Goal: Task Accomplishment & Management: Manage account settings

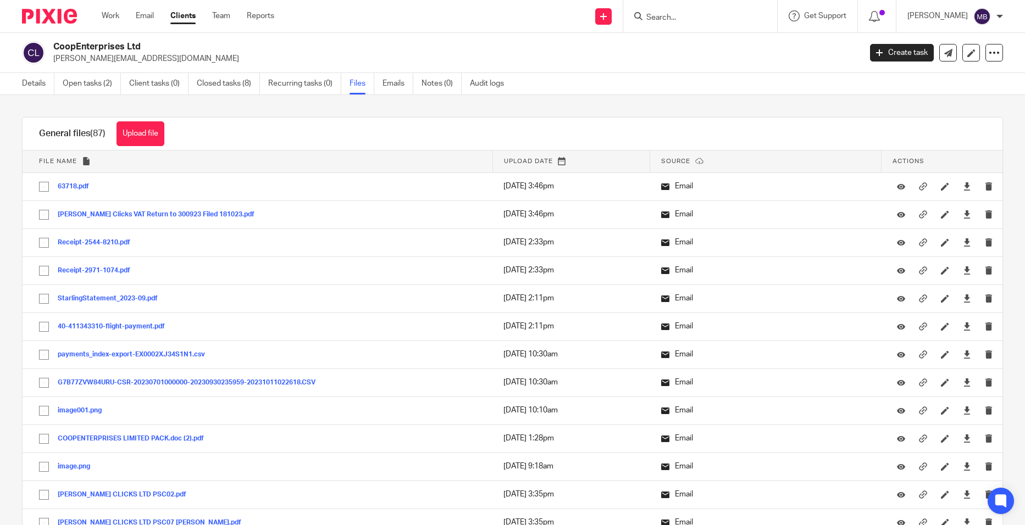
scroll to position [2396, 0]
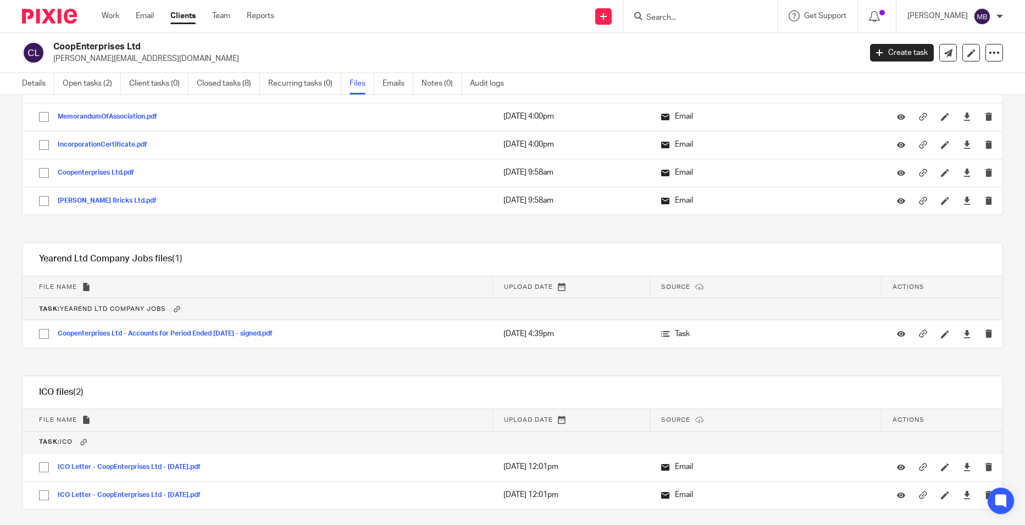
click at [660, 18] on input "Search" at bounding box center [694, 18] width 99 height 10
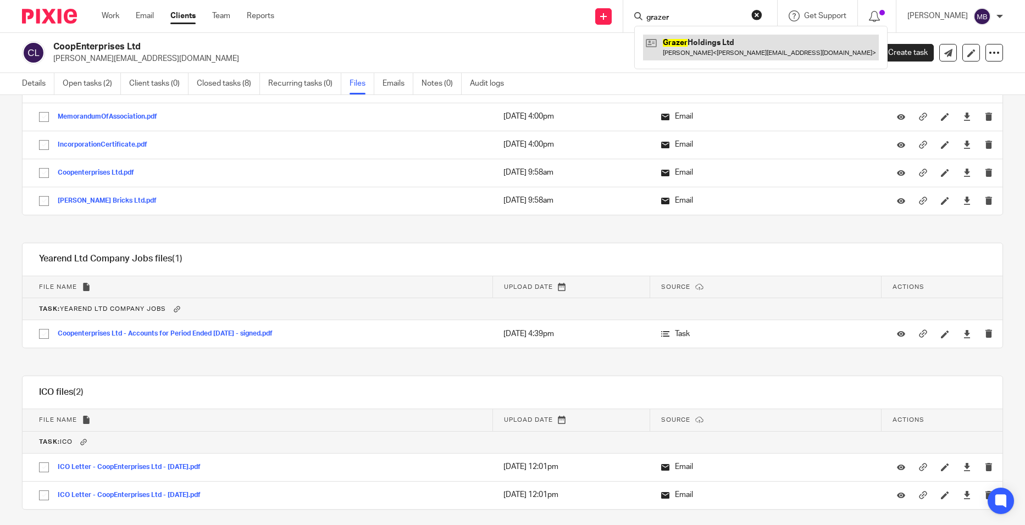
type input "grazer"
click at [719, 48] on link at bounding box center [761, 47] width 236 height 25
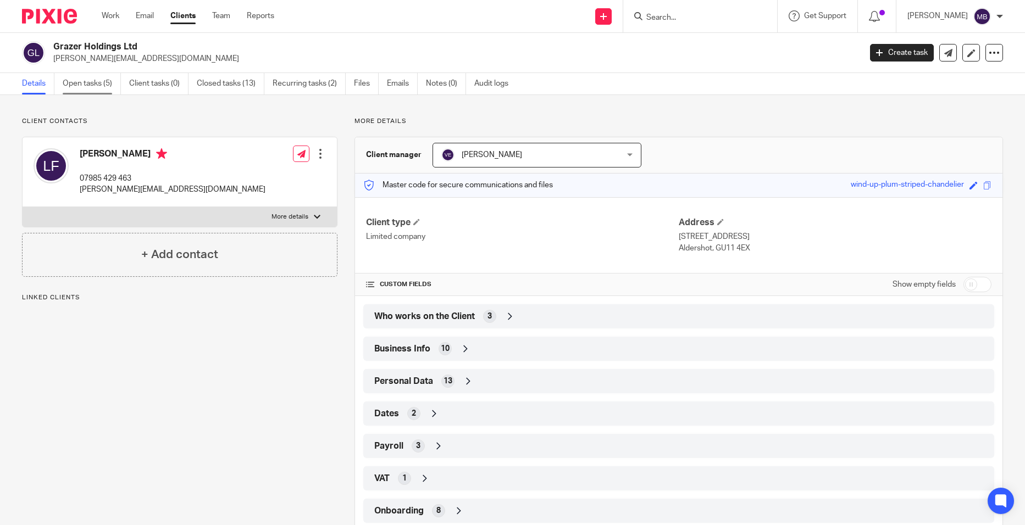
click at [103, 88] on link "Open tasks (5)" at bounding box center [92, 83] width 58 height 21
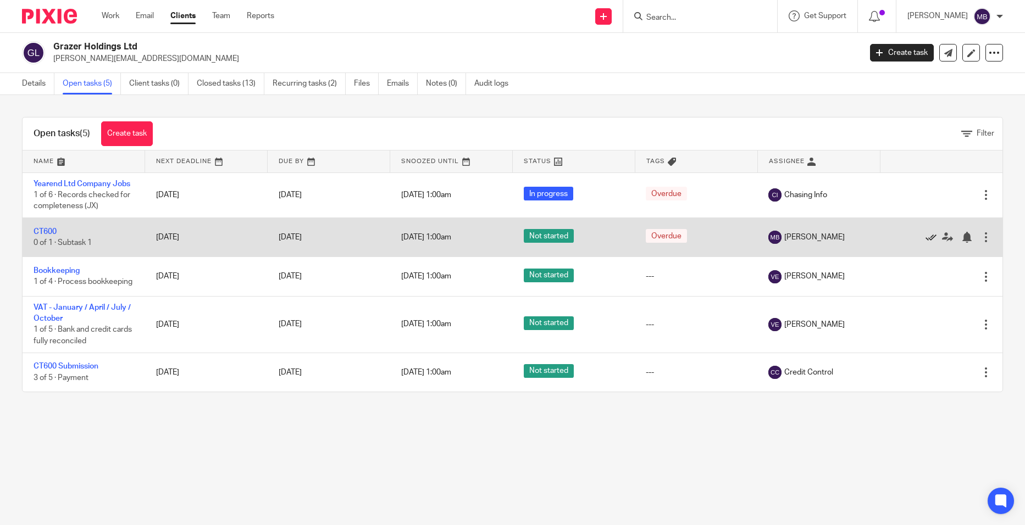
click at [925, 240] on icon at bounding box center [930, 237] width 11 height 11
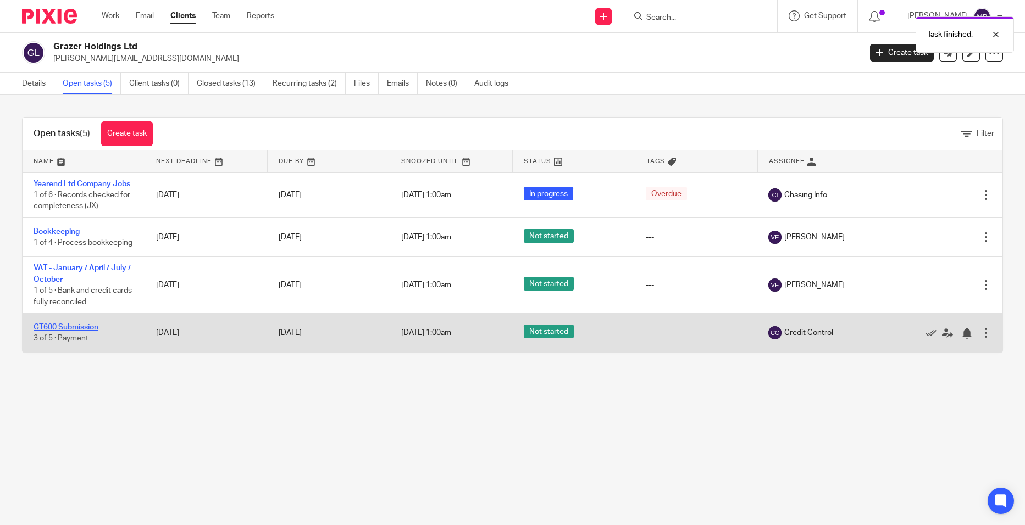
click at [73, 331] on link "CT600 Submission" at bounding box center [66, 328] width 65 height 8
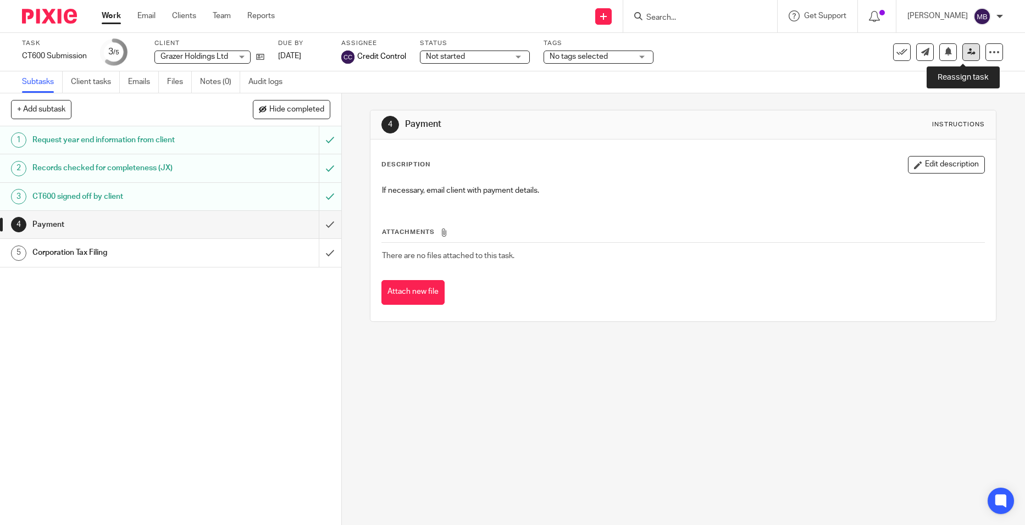
click at [962, 53] on link at bounding box center [971, 52] width 18 height 18
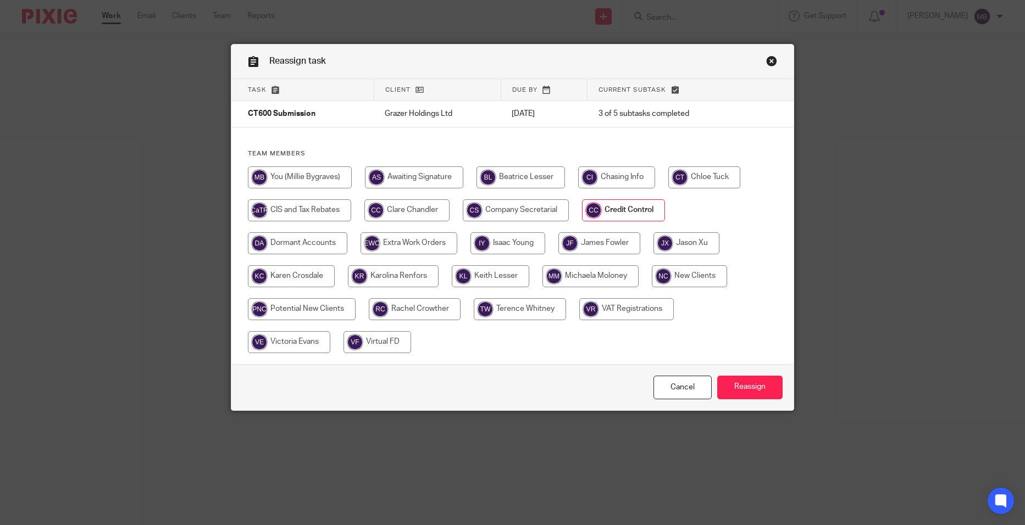
click at [693, 242] on input "radio" at bounding box center [686, 243] width 66 height 22
radio input "true"
click at [768, 393] on input "Reassign" at bounding box center [749, 388] width 65 height 24
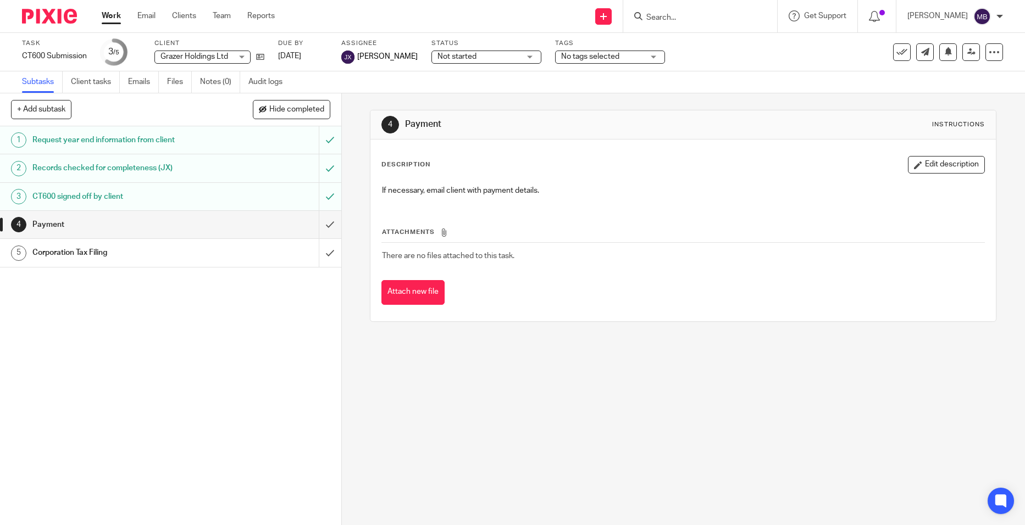
click at [672, 15] on input "Search" at bounding box center [694, 18] width 99 height 10
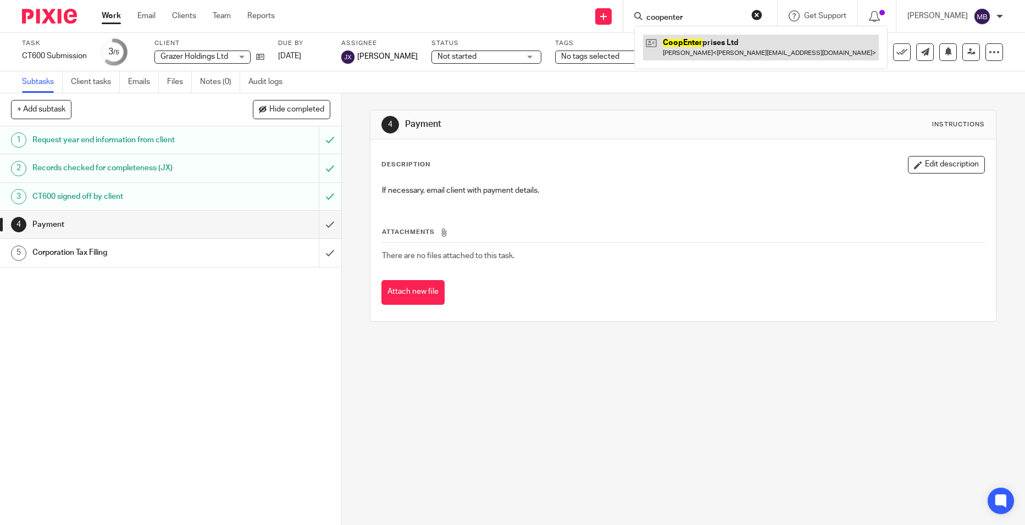
type input "coopenter"
click at [726, 52] on link at bounding box center [761, 47] width 236 height 25
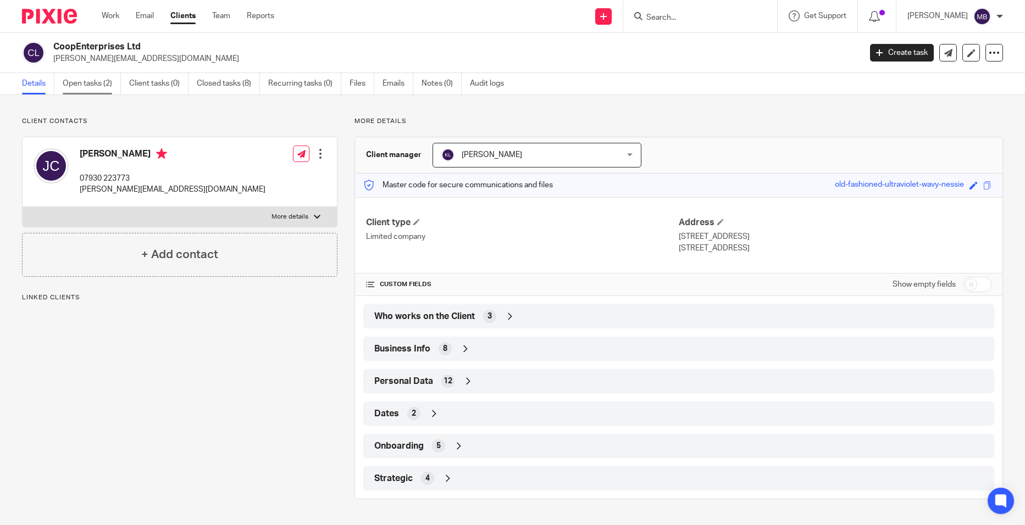
click at [105, 75] on link "Open tasks (2)" at bounding box center [92, 83] width 58 height 21
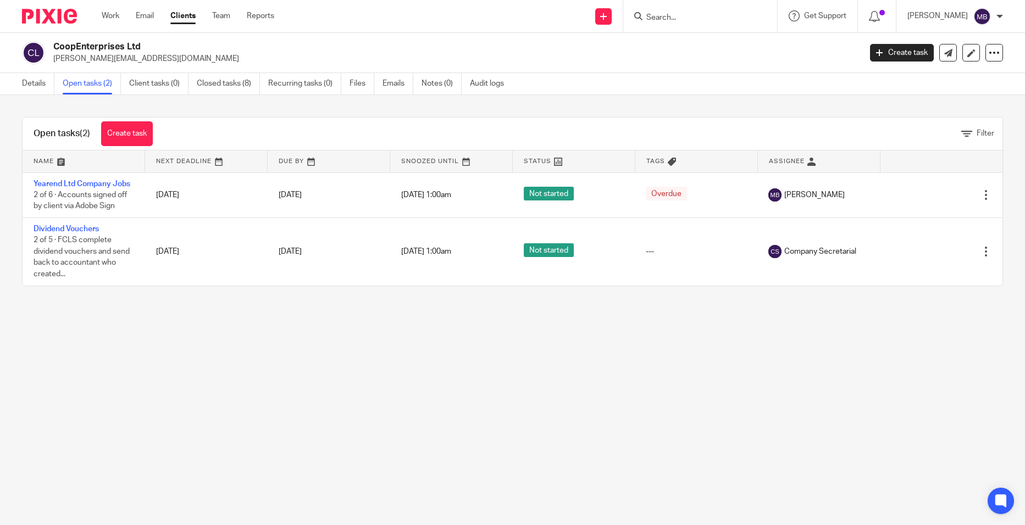
click at [718, 16] on input "Search" at bounding box center [694, 18] width 99 height 10
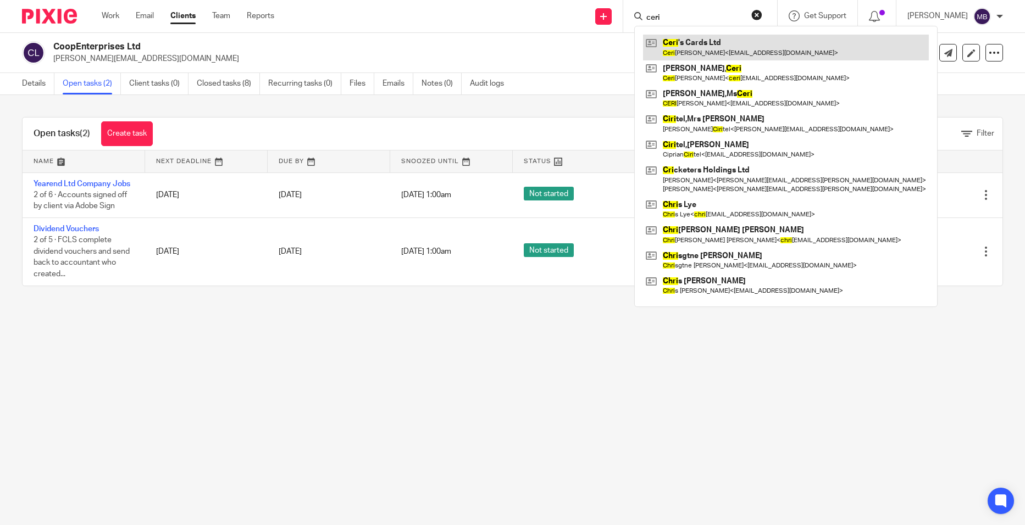
type input "ceri"
click at [726, 43] on link at bounding box center [786, 47] width 286 height 25
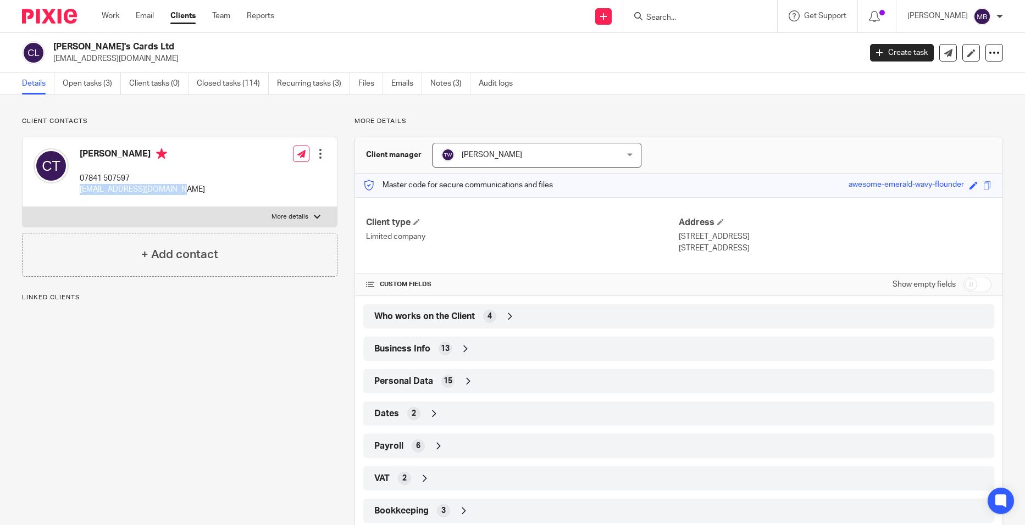
drag, startPoint x: 200, startPoint y: 185, endPoint x: 80, endPoint y: 190, distance: 120.5
click at [80, 190] on div "[PERSON_NAME] 07841 507597 [EMAIL_ADDRESS][DOMAIN_NAME] Edit contact Create cli…" at bounding box center [180, 172] width 314 height 70
drag, startPoint x: 80, startPoint y: 190, endPoint x: 102, endPoint y: 185, distance: 22.5
copy p "[EMAIL_ADDRESS][DOMAIN_NAME]"
click at [408, 86] on link "Emails" at bounding box center [406, 83] width 31 height 21
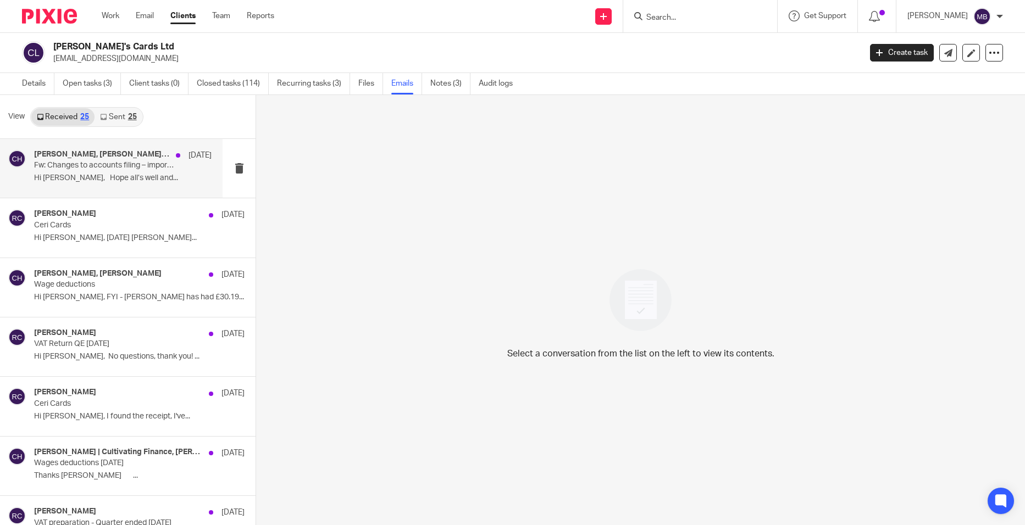
click at [118, 168] on p "Fw: Changes to accounts filing – important update from Companies House" at bounding box center [105, 165] width 142 height 9
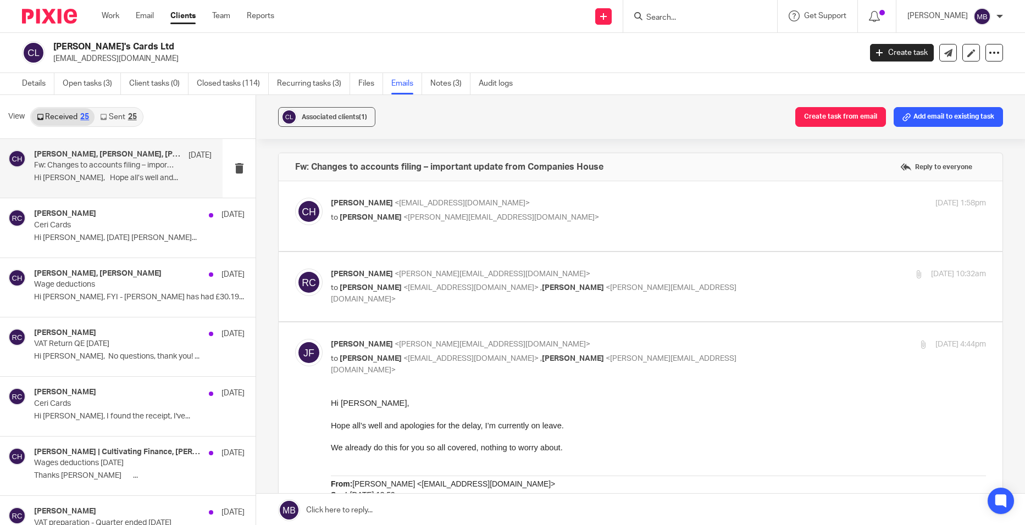
click at [404, 207] on p "Ceri Harrold <bizarasocial@outlook.com>" at bounding box center [549, 204] width 437 height 12
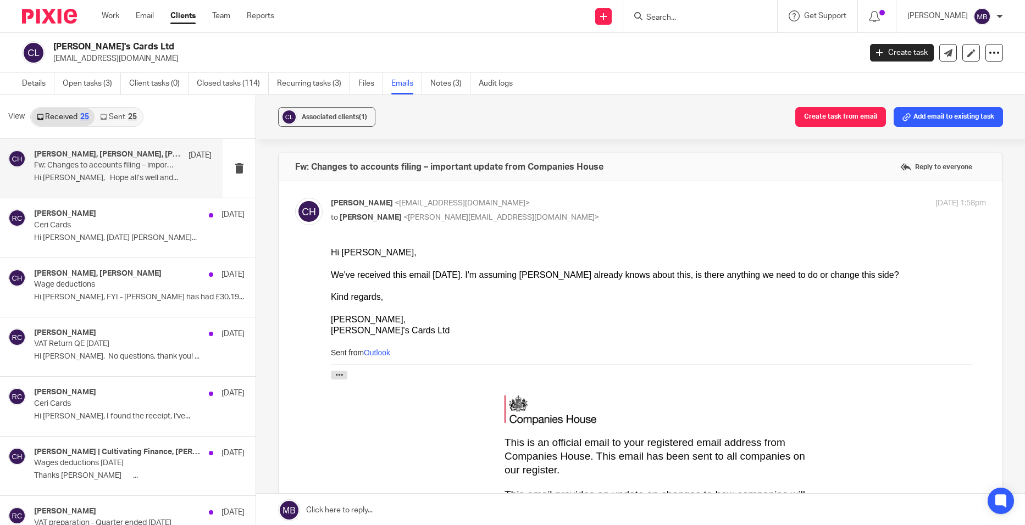
click at [404, 207] on p "Ceri Harrold <bizarasocial@outlook.com>" at bounding box center [549, 204] width 437 height 12
checkbox input "false"
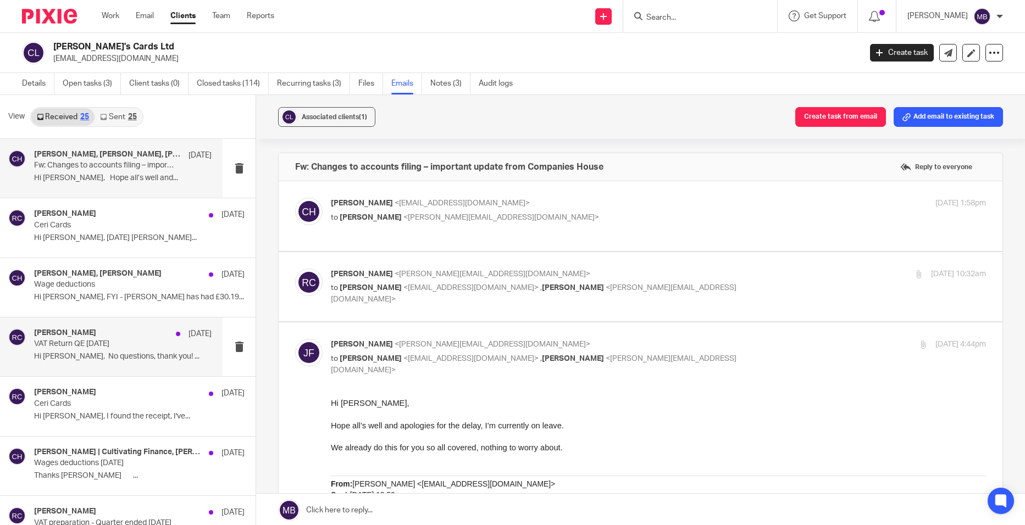
click at [77, 349] on p "VAT Return QE 31.05.25" at bounding box center [105, 344] width 142 height 9
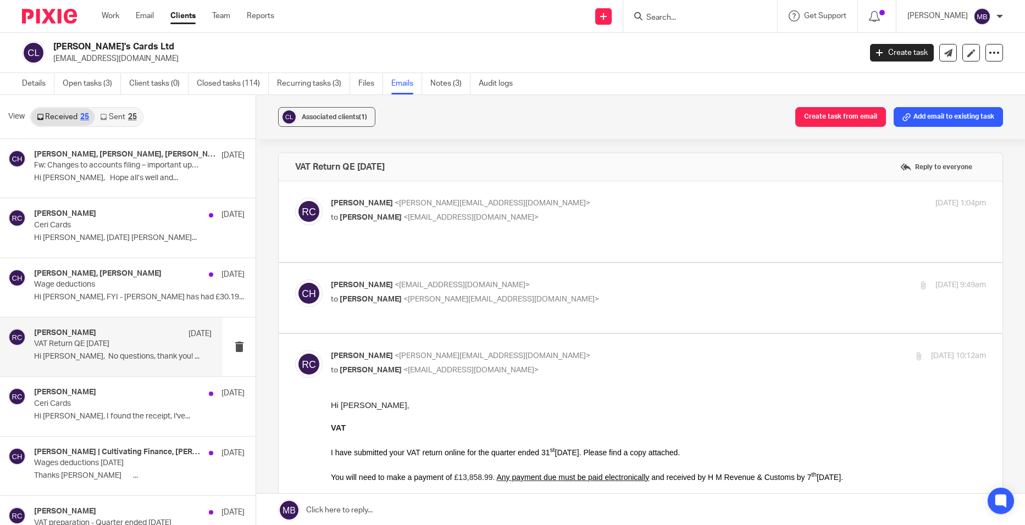
click at [395, 283] on span "<bizarasocial@outlook.com>" at bounding box center [462, 285] width 135 height 8
checkbox input "true"
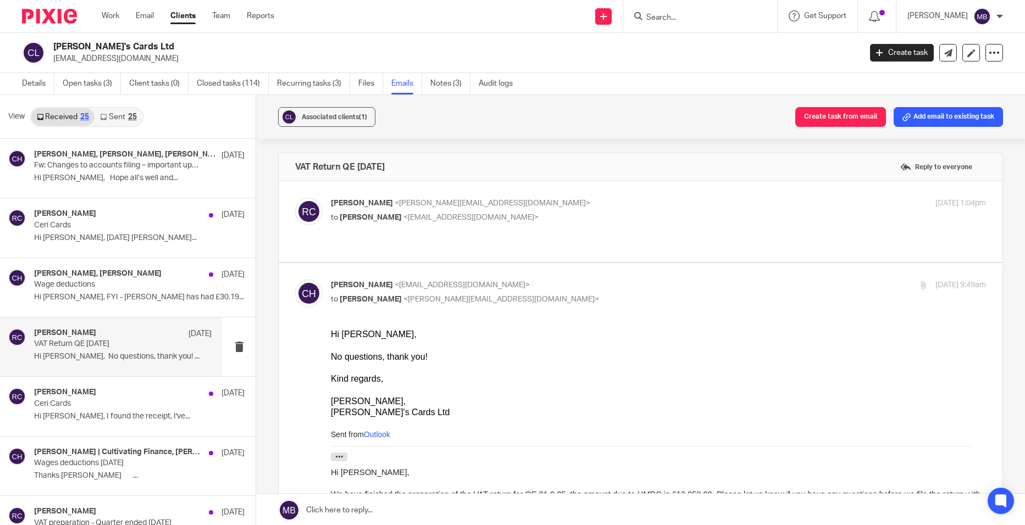
click at [684, 13] on input "Search" at bounding box center [694, 18] width 99 height 10
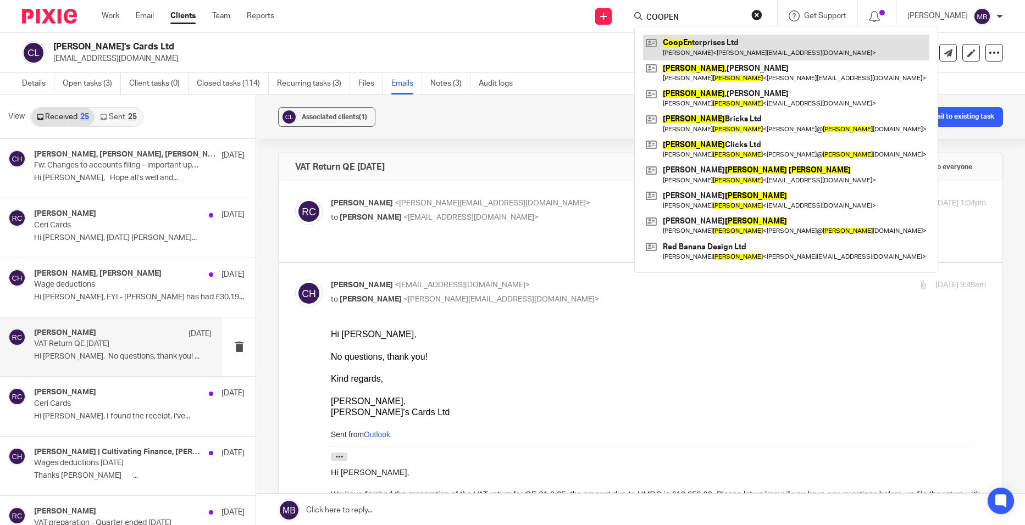
type input "COOPEN"
click at [760, 41] on link at bounding box center [786, 47] width 286 height 25
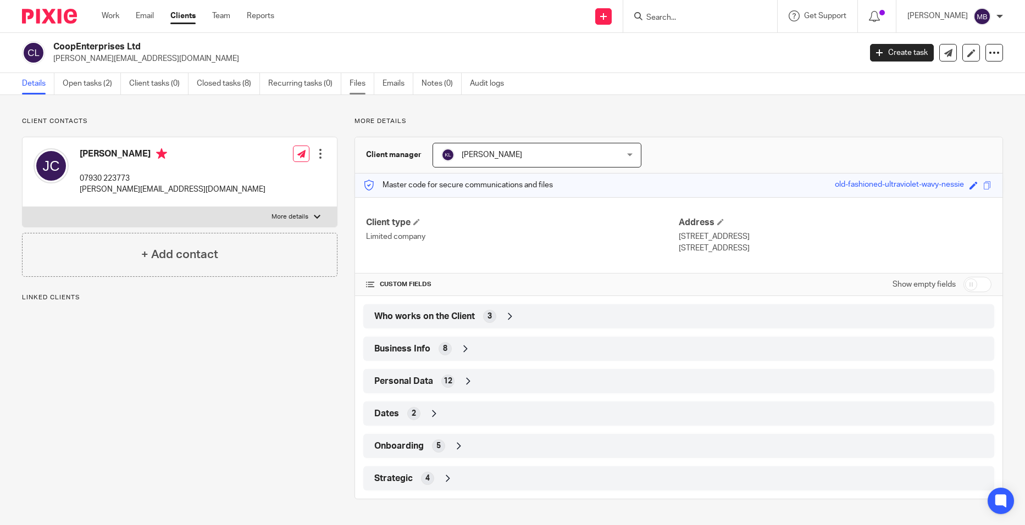
click at [368, 85] on link "Files" at bounding box center [362, 83] width 25 height 21
click at [82, 90] on link "Open tasks (2)" at bounding box center [92, 83] width 58 height 21
